Goal: Obtain resource: Obtain resource

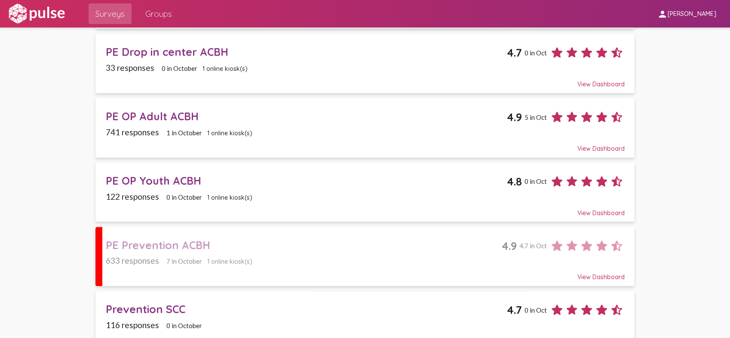
scroll to position [587, 0]
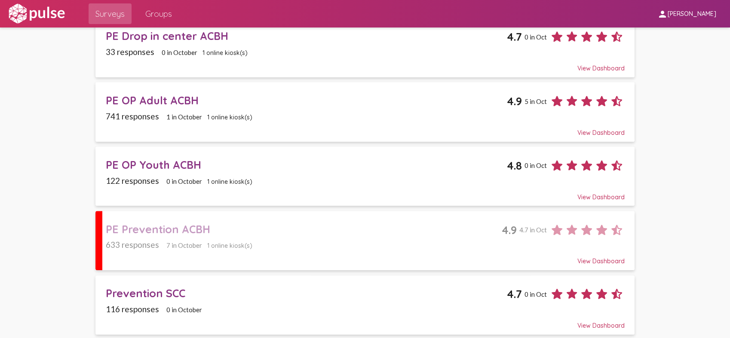
click at [154, 230] on div "PE Prevention ACBH" at bounding box center [304, 229] width 396 height 13
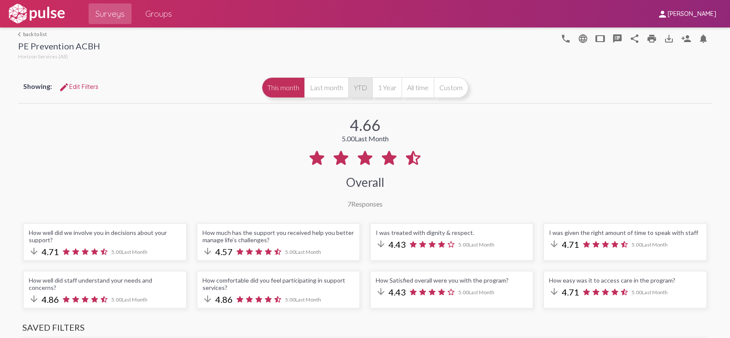
click at [357, 87] on button "YTD" at bounding box center [360, 87] width 24 height 21
click at [650, 45] on link "print" at bounding box center [651, 38] width 17 height 17
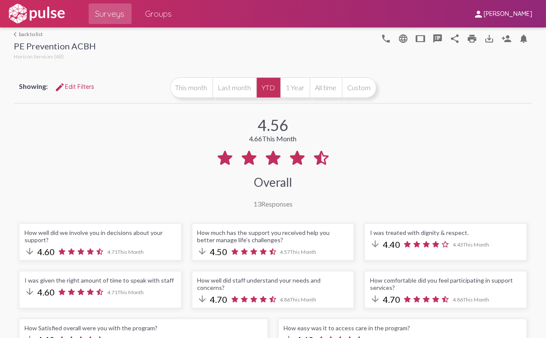
click at [17, 30] on div "arrow_back_ios back to list PE Prevention ACBH Horizon Services (All) phone lan…" at bounding box center [273, 45] width 519 height 34
click at [15, 32] on mat-icon "arrow_back_ios" at bounding box center [16, 34] width 5 height 5
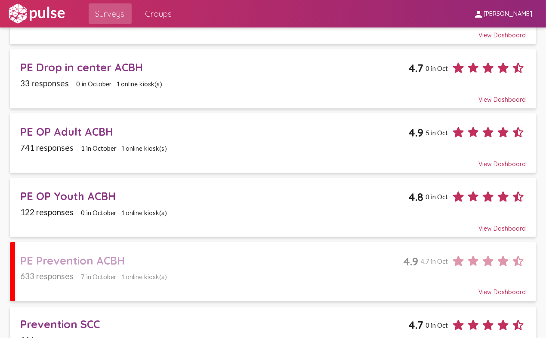
scroll to position [539, 0]
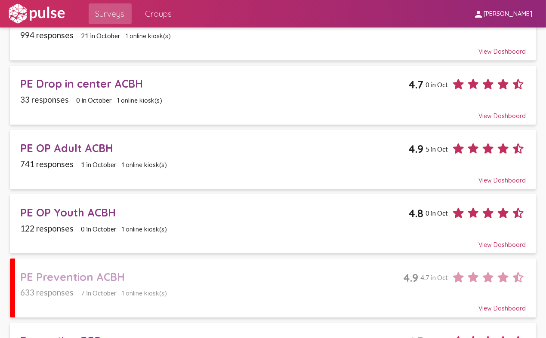
click at [60, 149] on div "PE OP Adult ACBH" at bounding box center [214, 147] width 388 height 13
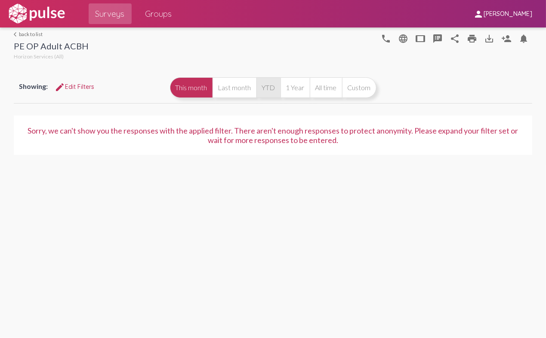
click at [265, 88] on button "YTD" at bounding box center [268, 87] width 24 height 21
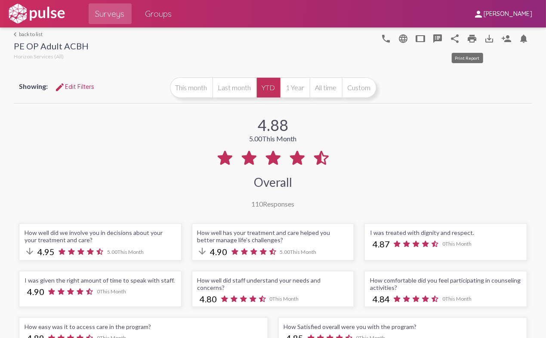
click at [467, 36] on mat-icon "print" at bounding box center [471, 39] width 10 height 10
click at [467, 42] on mat-icon "print" at bounding box center [471, 39] width 10 height 10
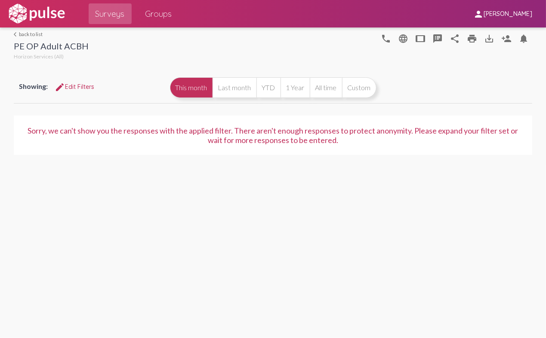
click at [19, 34] on link "arrow_back_ios back to list" at bounding box center [51, 34] width 75 height 6
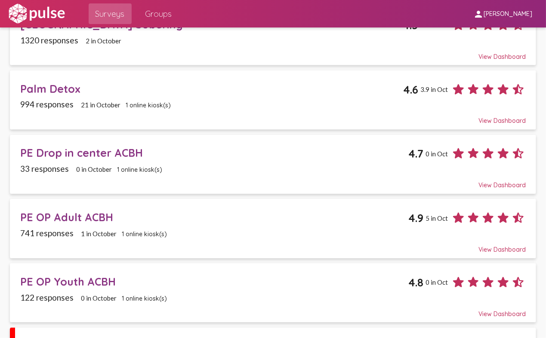
scroll to position [525, 0]
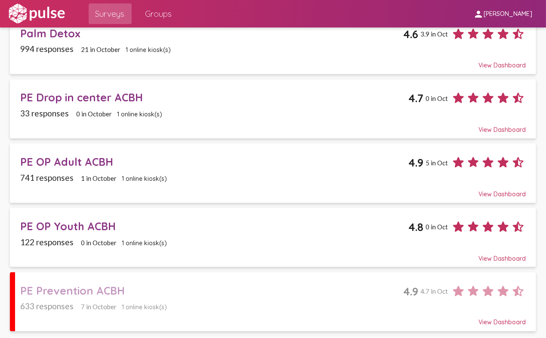
click at [74, 227] on div "PE OP Youth ACBH" at bounding box center [214, 226] width 388 height 13
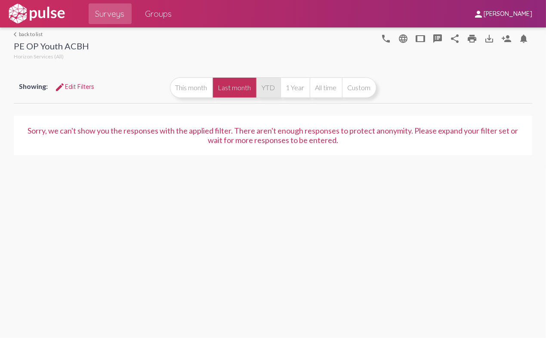
click at [268, 85] on button "YTD" at bounding box center [268, 87] width 24 height 21
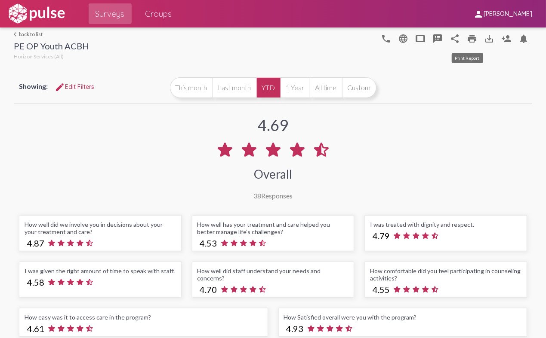
click at [469, 41] on mat-icon "print" at bounding box center [471, 39] width 10 height 10
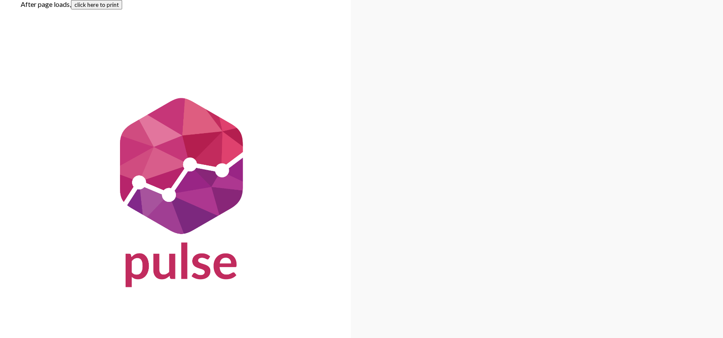
drag, startPoint x: 203, startPoint y: 64, endPoint x: 527, endPoint y: 50, distance: 324.9
click at [110, 5] on button "click here to print" at bounding box center [96, 4] width 51 height 9
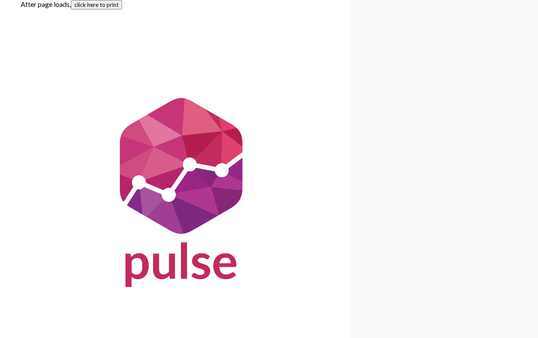
click at [97, 4] on button "click here to print" at bounding box center [96, 4] width 51 height 9
click at [92, 6] on button "click here to print" at bounding box center [96, 4] width 51 height 9
click at [108, 6] on button "click here to print" at bounding box center [96, 4] width 51 height 9
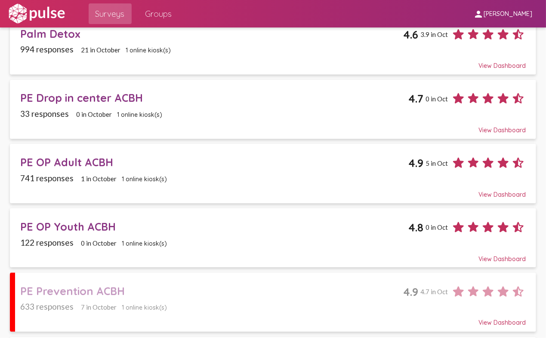
scroll to position [525, 0]
drag, startPoint x: 72, startPoint y: 166, endPoint x: 169, endPoint y: 170, distance: 96.4
click at [72, 166] on div "PE OP Adult ACBH" at bounding box center [214, 161] width 388 height 13
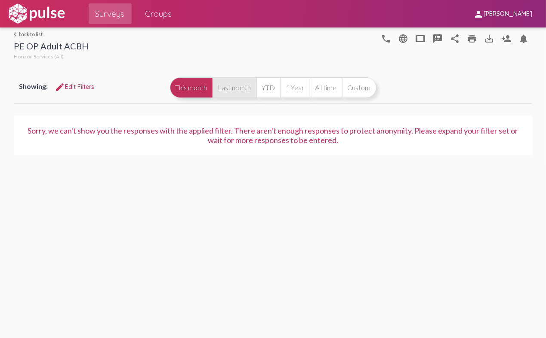
click at [234, 90] on button "Last month" at bounding box center [234, 87] width 44 height 21
